Goal: Navigation & Orientation: Go to known website

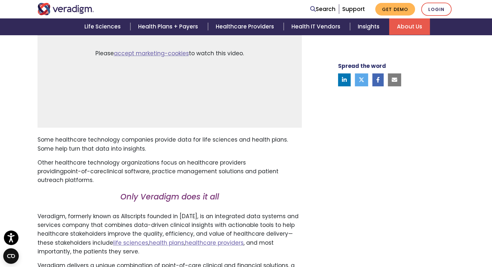
scroll to position [259, 0]
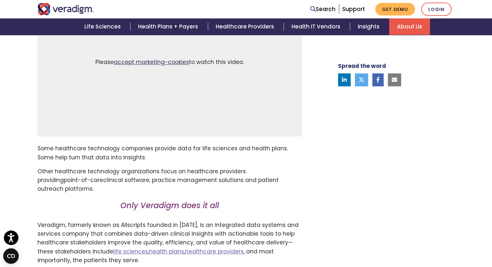
click at [161, 59] on link "accept marketing-cookies" at bounding box center [151, 62] width 75 height 8
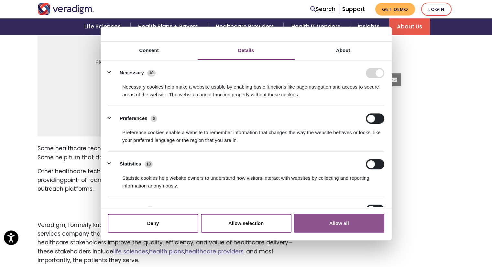
click at [329, 222] on button "Allow all" at bounding box center [339, 223] width 91 height 19
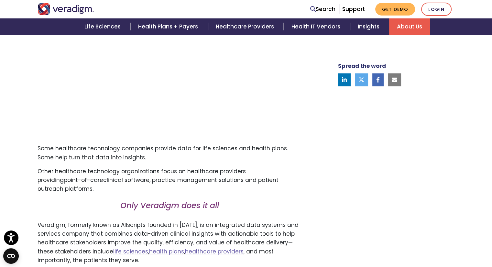
click at [82, 9] on img "Veradigm logo" at bounding box center [66, 9] width 57 height 12
